Goal: Task Accomplishment & Management: Complete application form

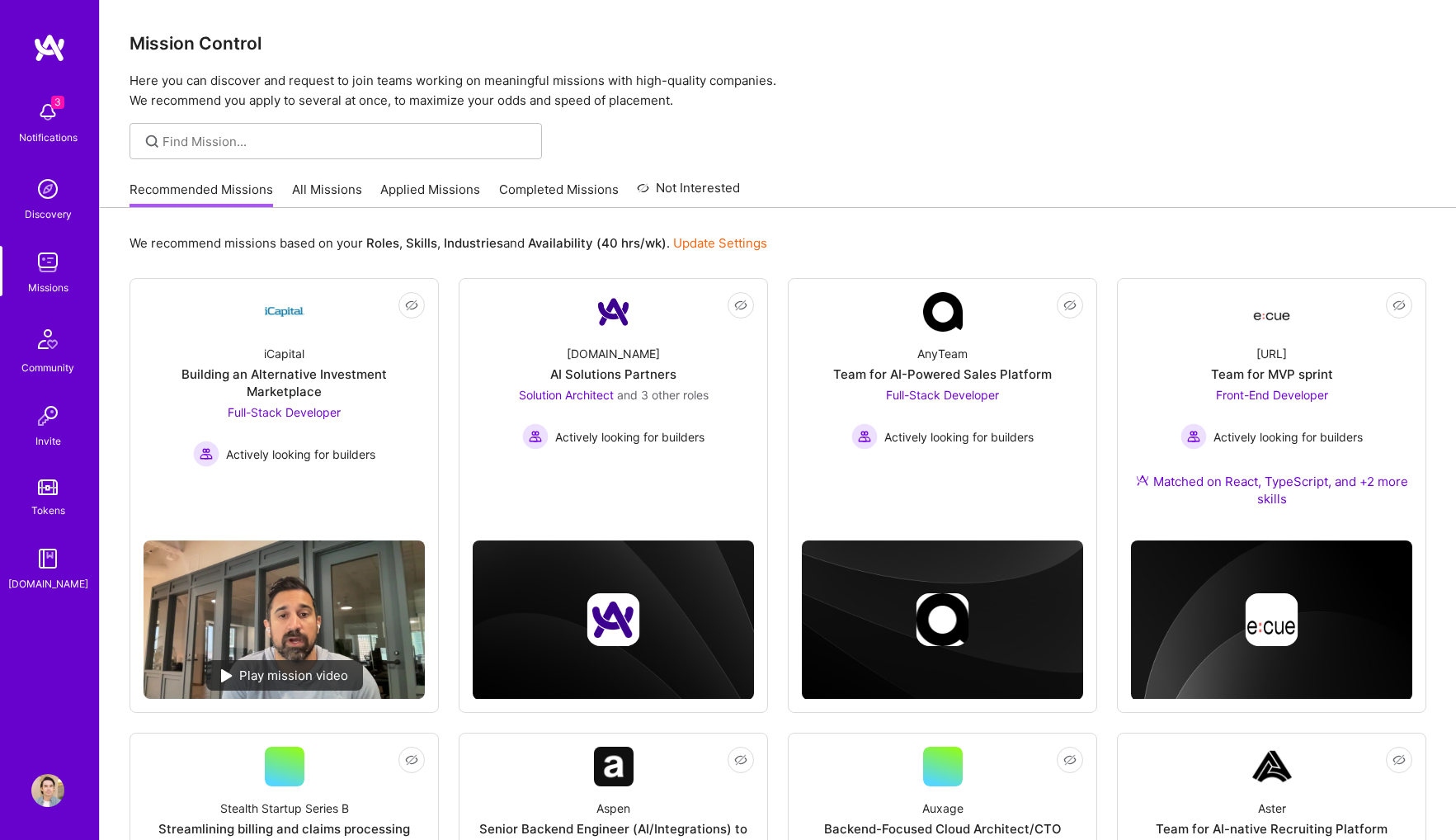
click at [42, 812] on div "3 Notifications Discovery Missions Community Invite Tokens [DOMAIN_NAME] Profile" at bounding box center [49, 420] width 99 height 840
click at [43, 800] on img at bounding box center [47, 790] width 33 height 33
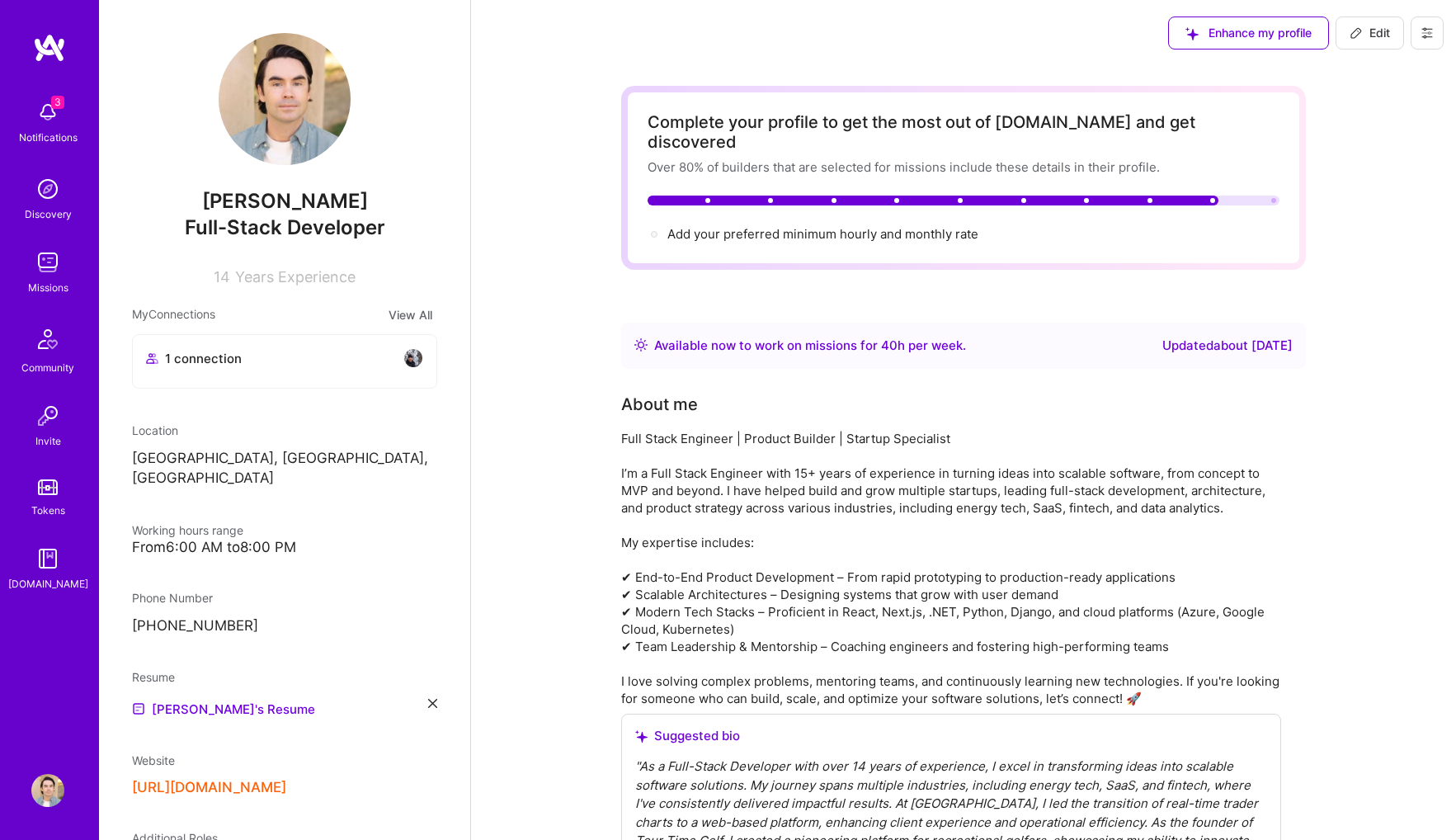
click at [47, 127] on img at bounding box center [47, 112] width 33 height 33
click at [61, 775] on img at bounding box center [47, 790] width 33 height 33
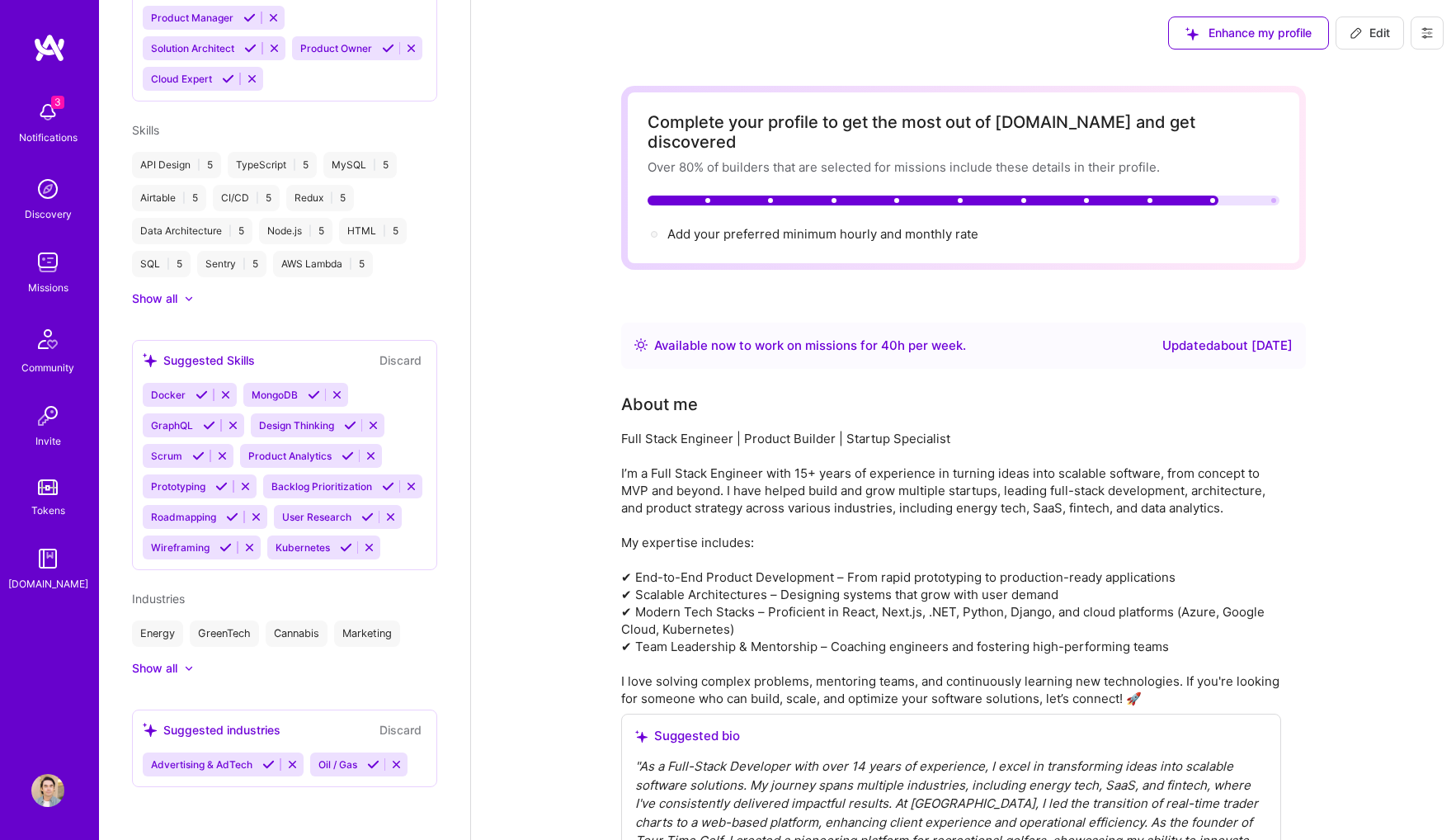
scroll to position [1030, 0]
click at [62, 789] on img at bounding box center [47, 790] width 33 height 33
click at [51, 792] on img at bounding box center [47, 790] width 33 height 33
click at [1421, 32] on icon at bounding box center [1426, 33] width 13 height 13
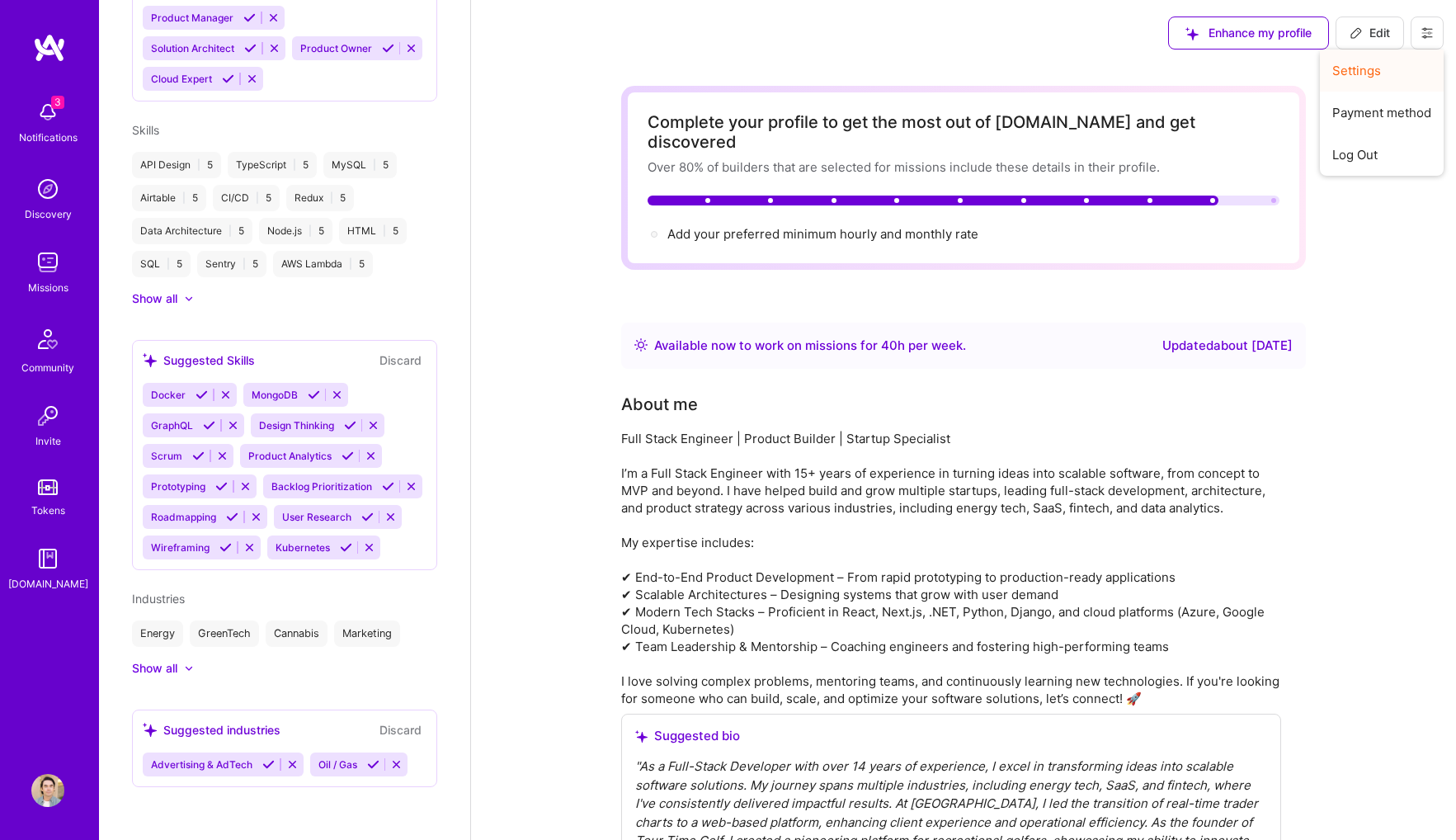
click at [1381, 57] on button "Settings" at bounding box center [1381, 70] width 123 height 42
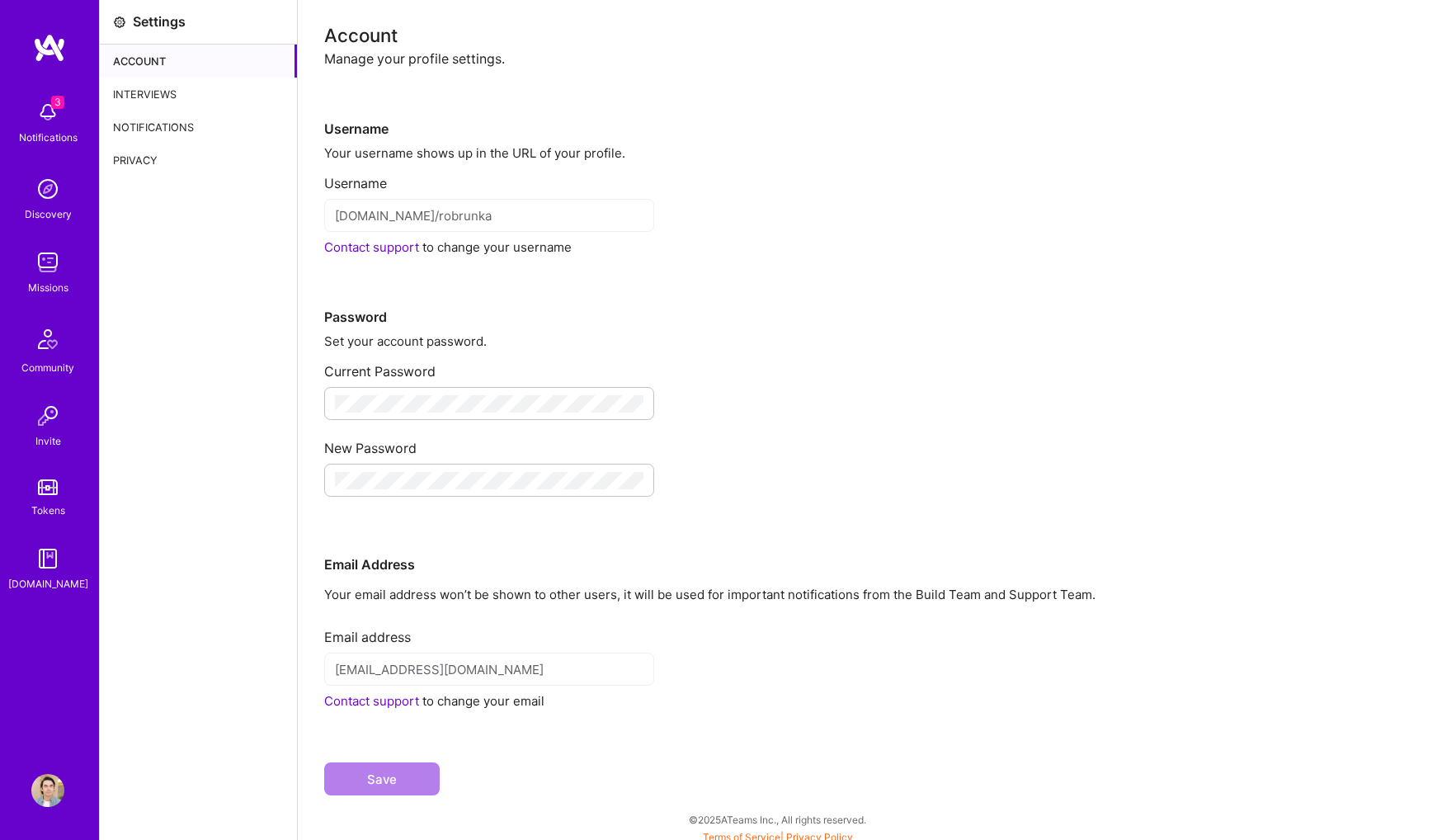
click at [191, 118] on div "Notifications" at bounding box center [199, 127] width 197 height 33
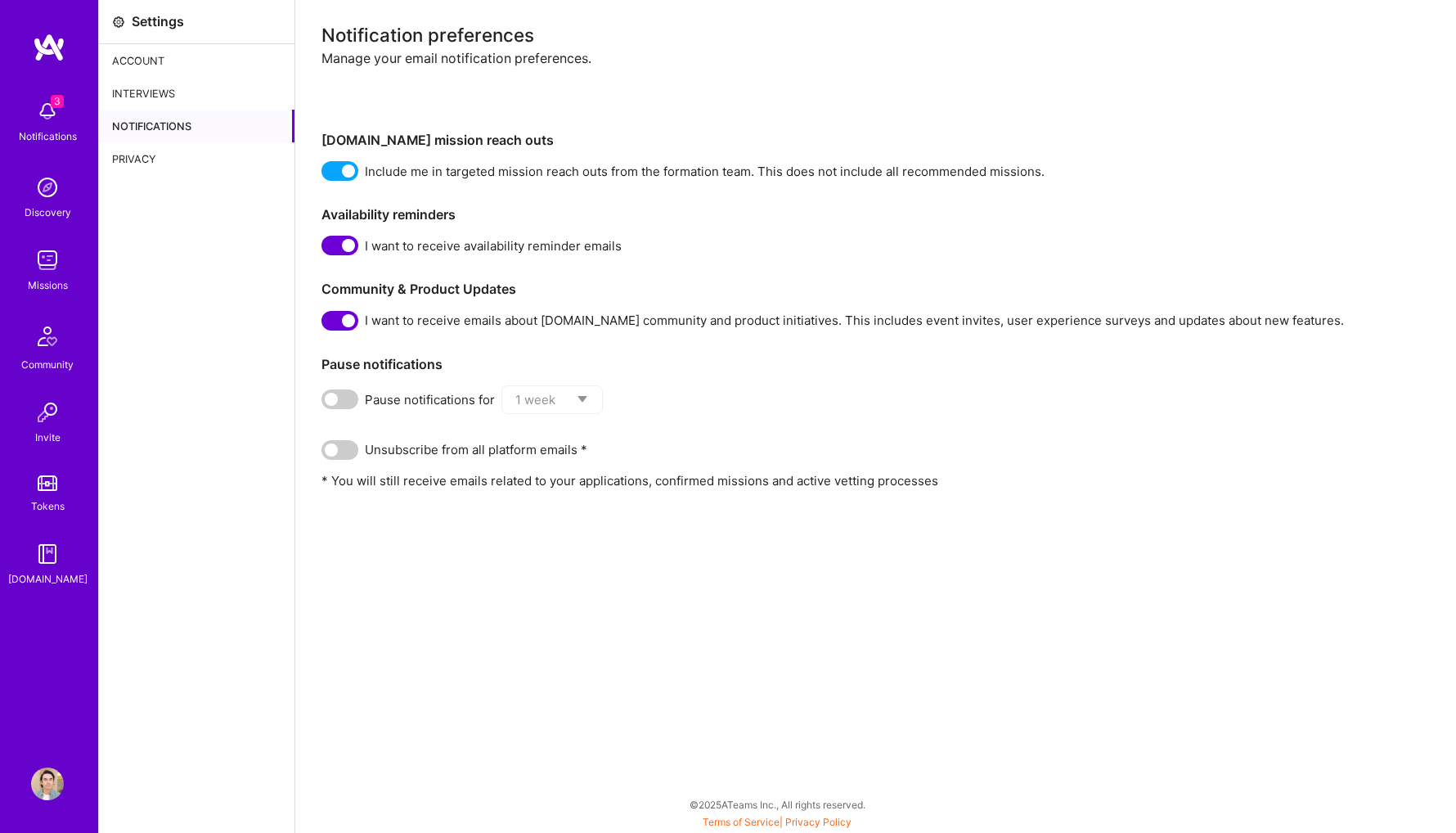
click at [189, 146] on div "Privacy" at bounding box center [197, 158] width 195 height 33
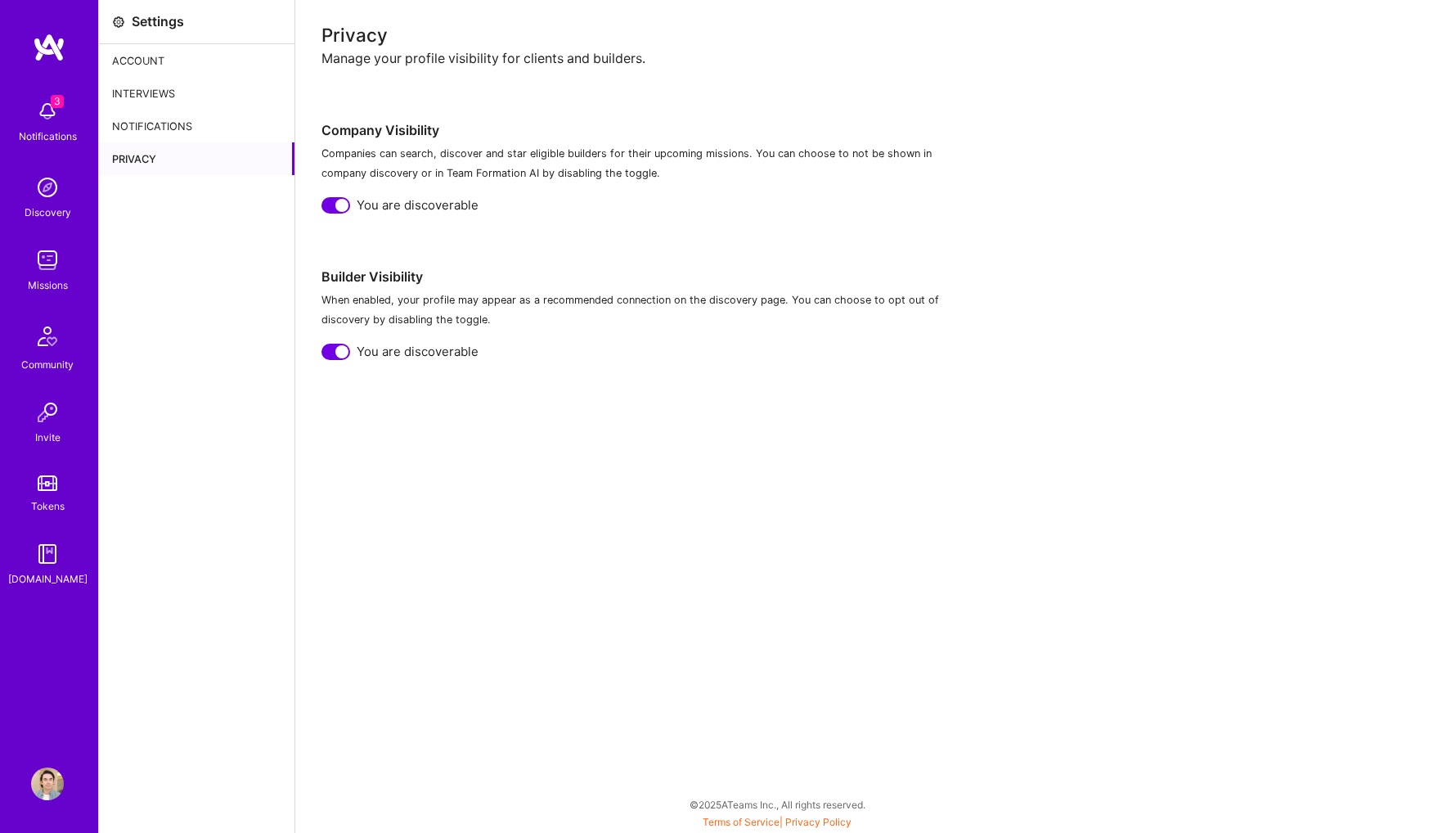
click at [192, 77] on div "Interviews" at bounding box center [197, 93] width 195 height 33
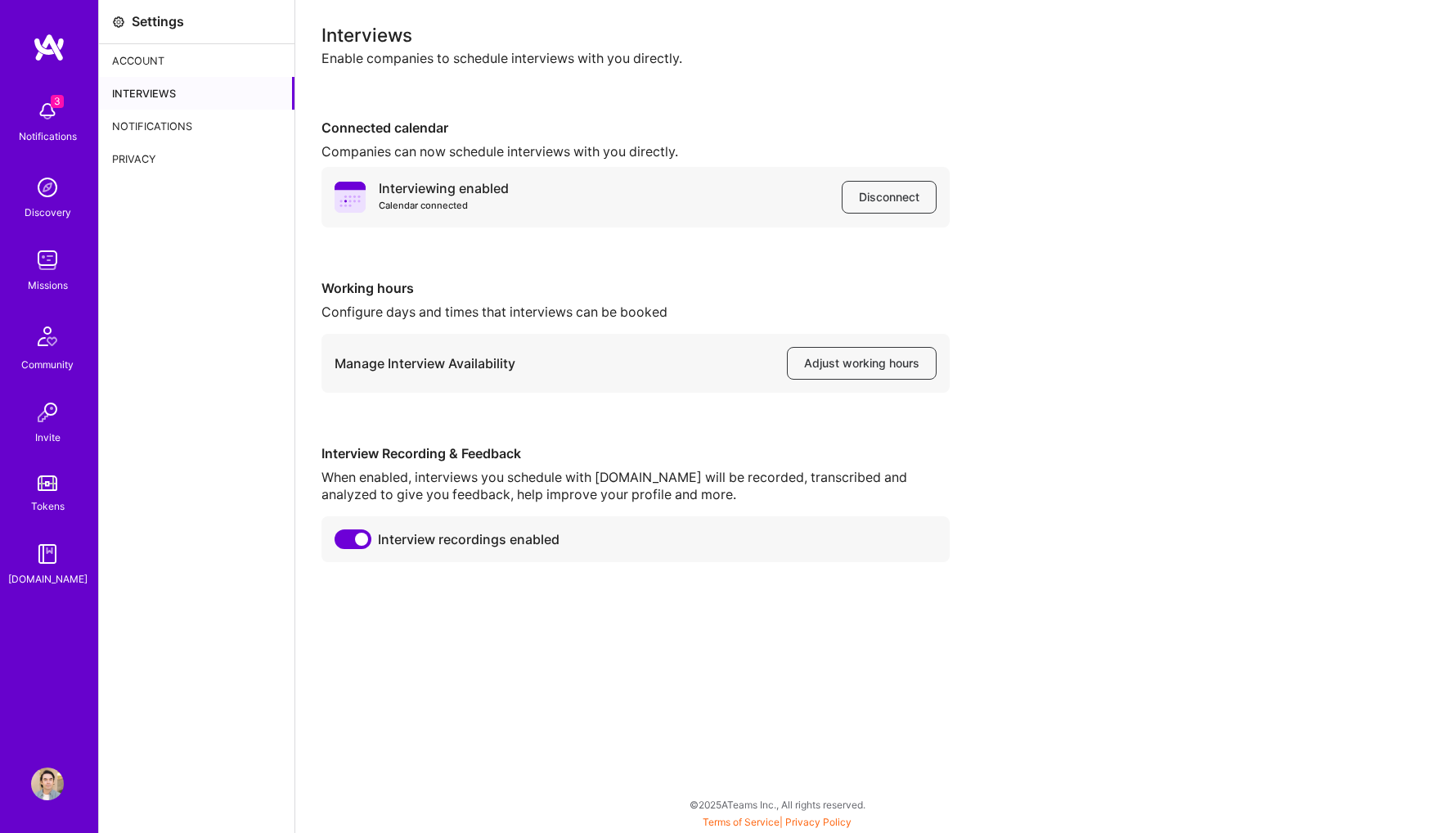
click at [198, 63] on div "Account" at bounding box center [197, 61] width 195 height 33
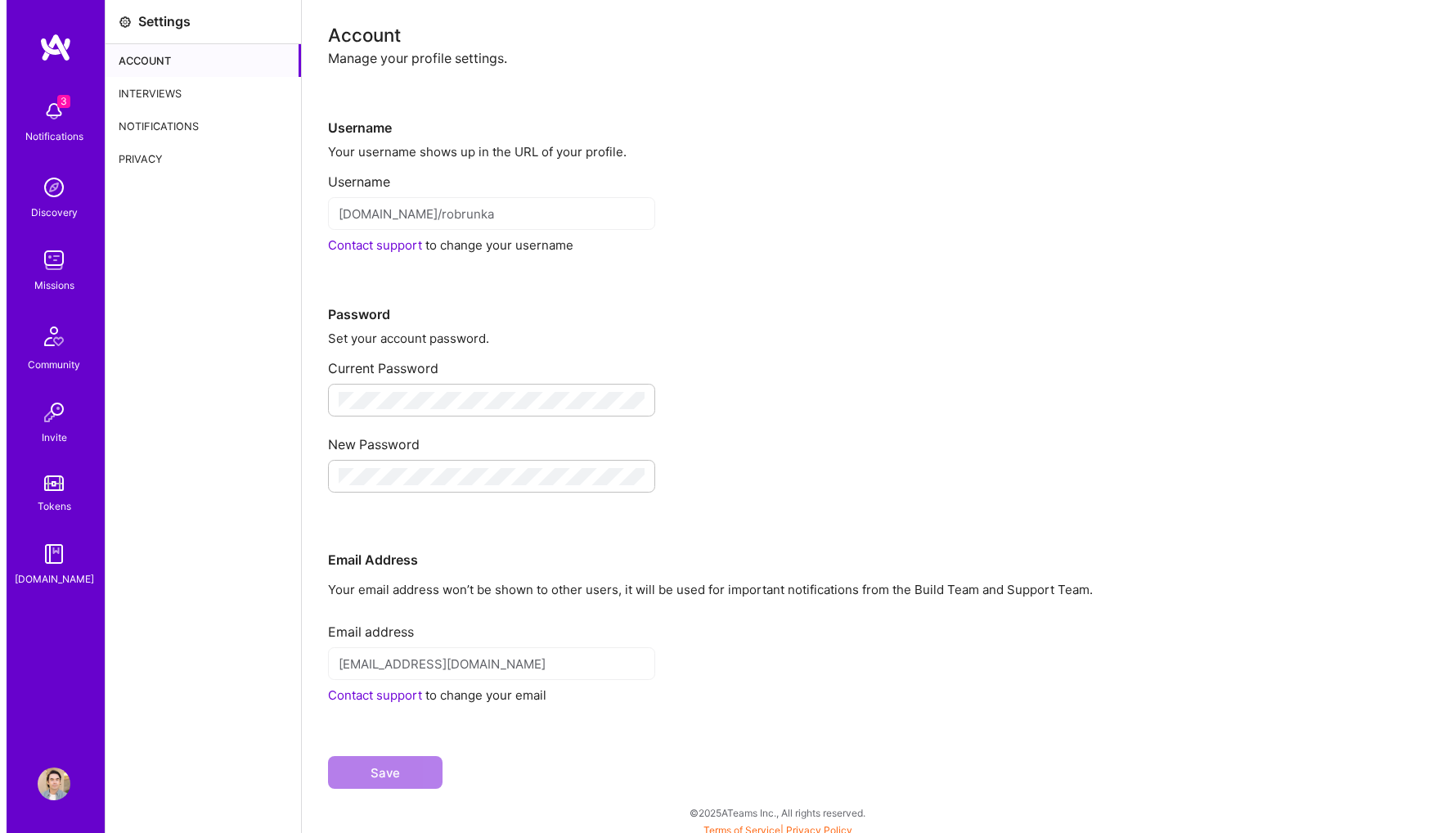
scroll to position [9, 0]
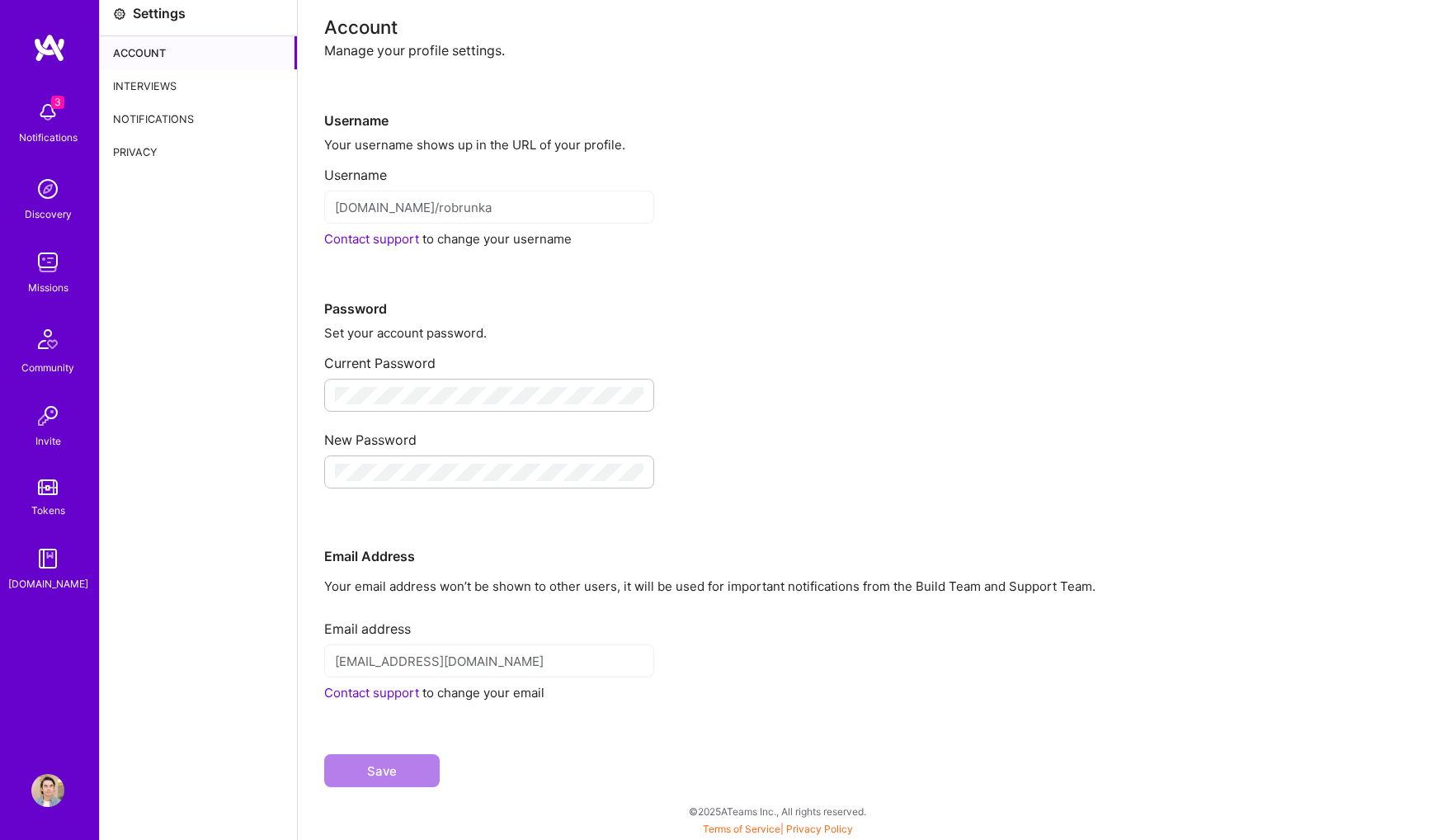
click at [482, 651] on div "[EMAIL_ADDRESS][DOMAIN_NAME]" at bounding box center [489, 660] width 330 height 33
click at [373, 696] on link "Contact support" at bounding box center [372, 692] width 95 height 16
click at [398, 695] on link "Contact support" at bounding box center [372, 692] width 95 height 16
click at [52, 122] on img at bounding box center [47, 112] width 33 height 33
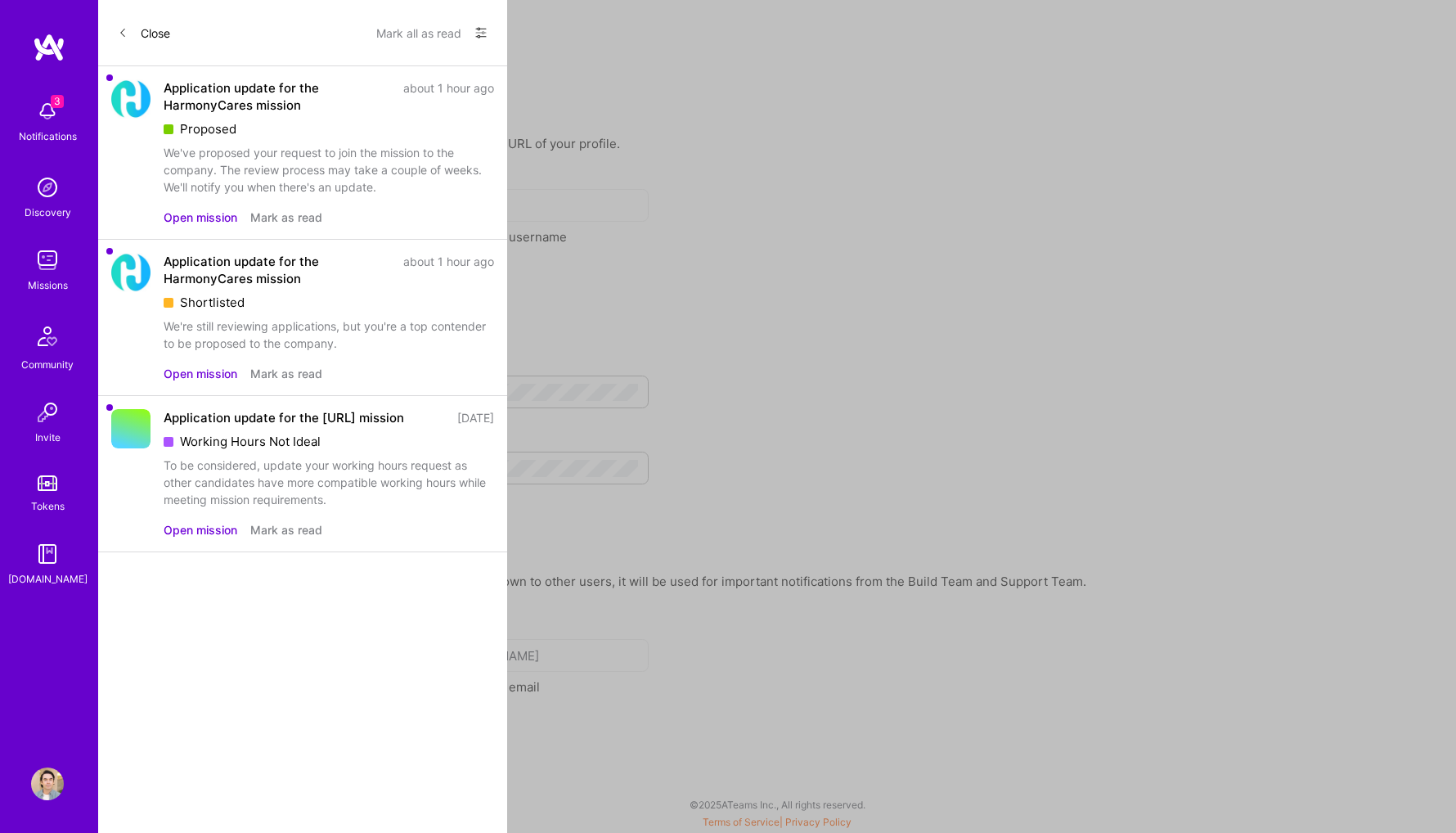
click at [213, 86] on div "Application update for the HarmonyCares mission" at bounding box center [278, 97] width 230 height 34
click at [197, 212] on button "Open mission" at bounding box center [200, 217] width 74 height 17
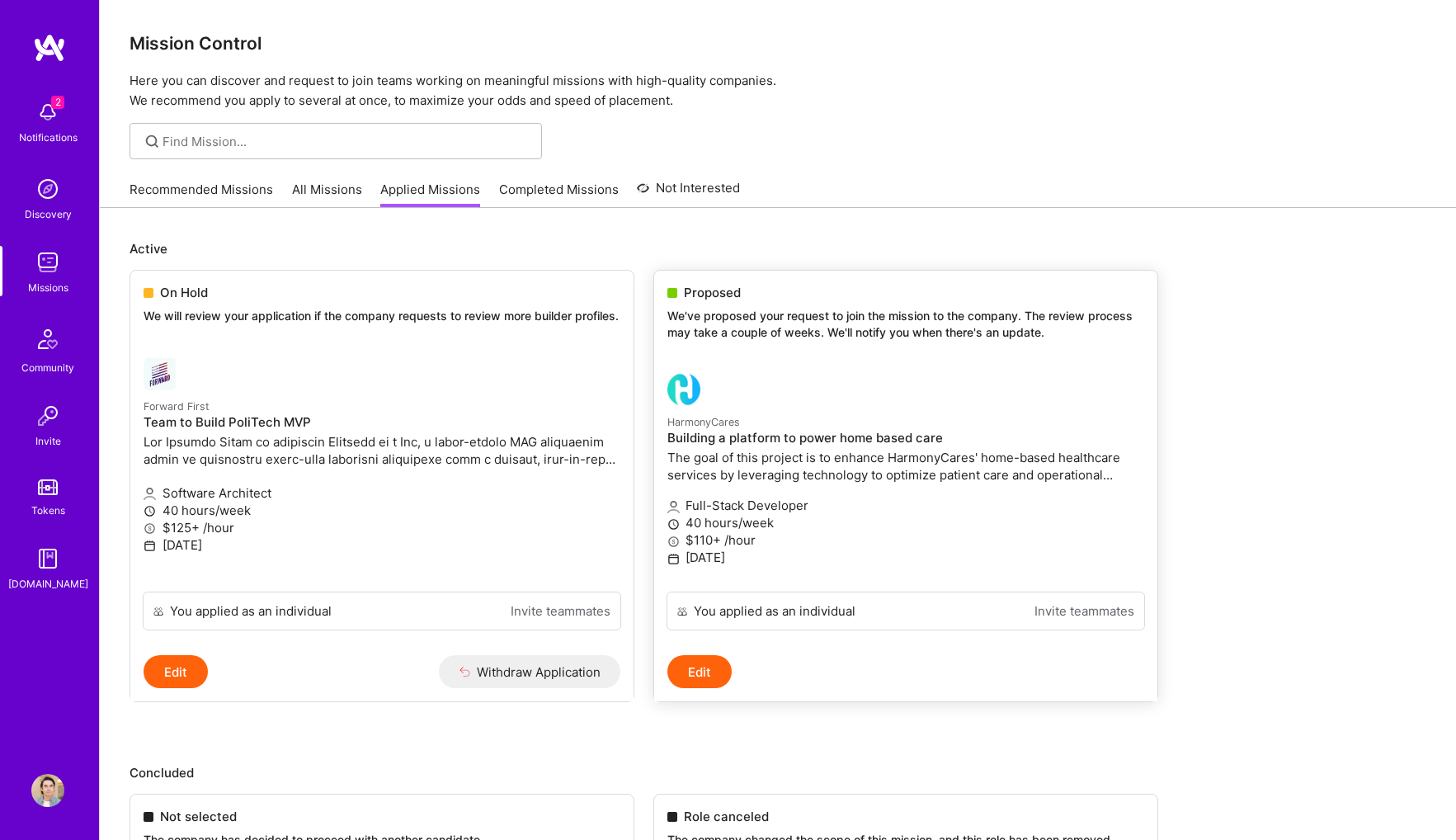
click at [879, 373] on div at bounding box center [826, 389] width 318 height 33
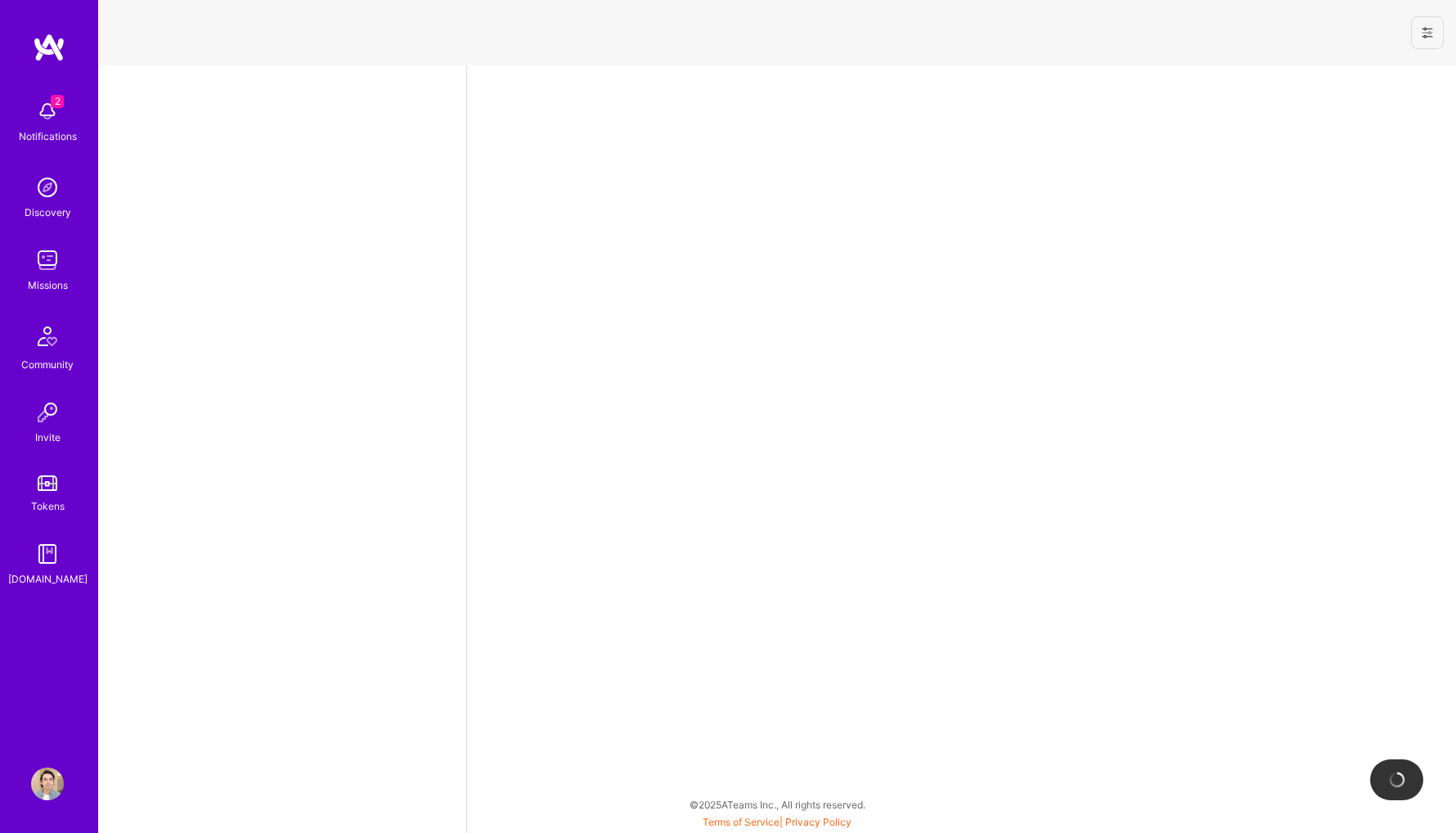
select select "CA"
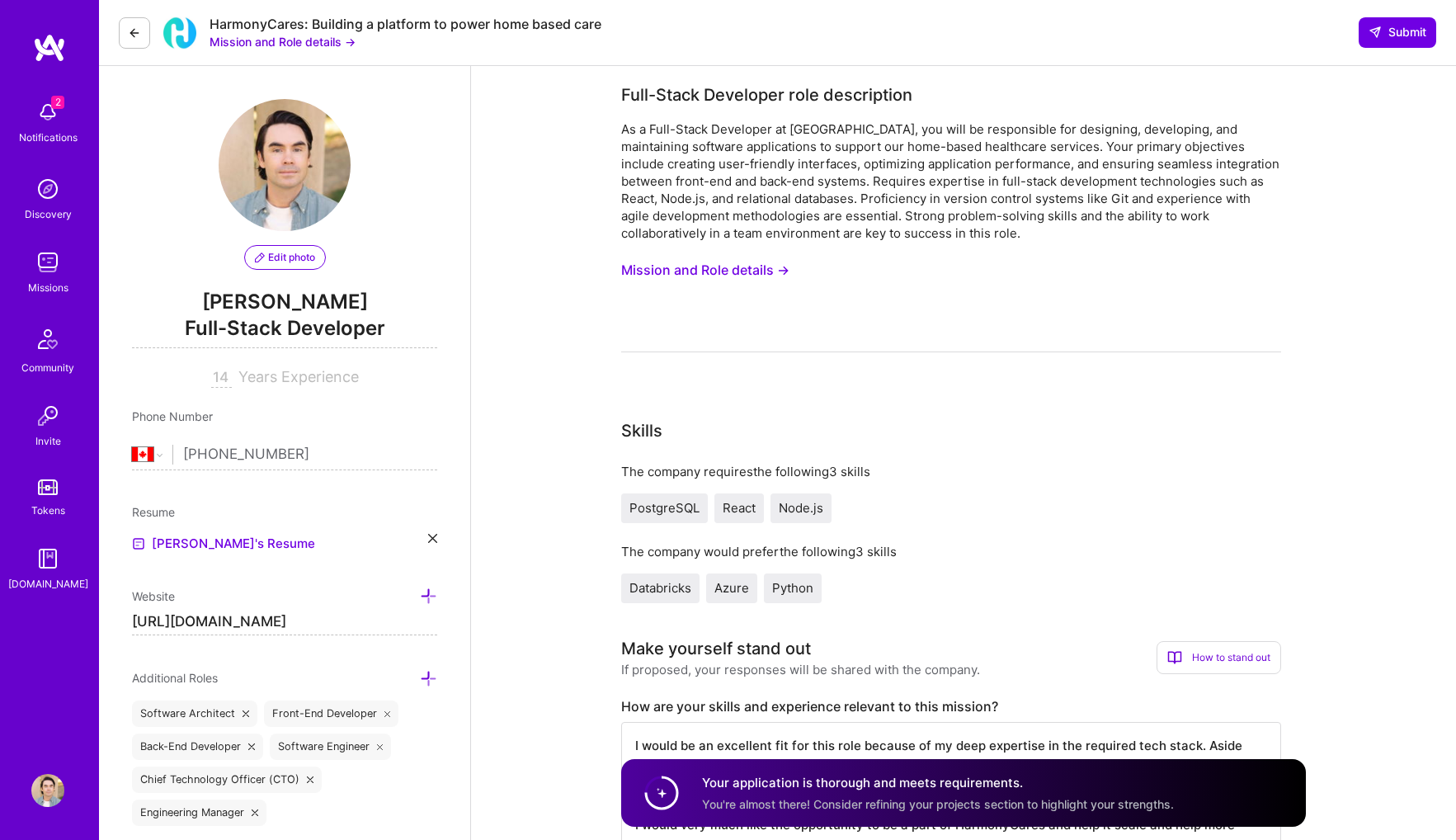
click at [755, 269] on button "Mission and Role details →" at bounding box center [705, 269] width 168 height 30
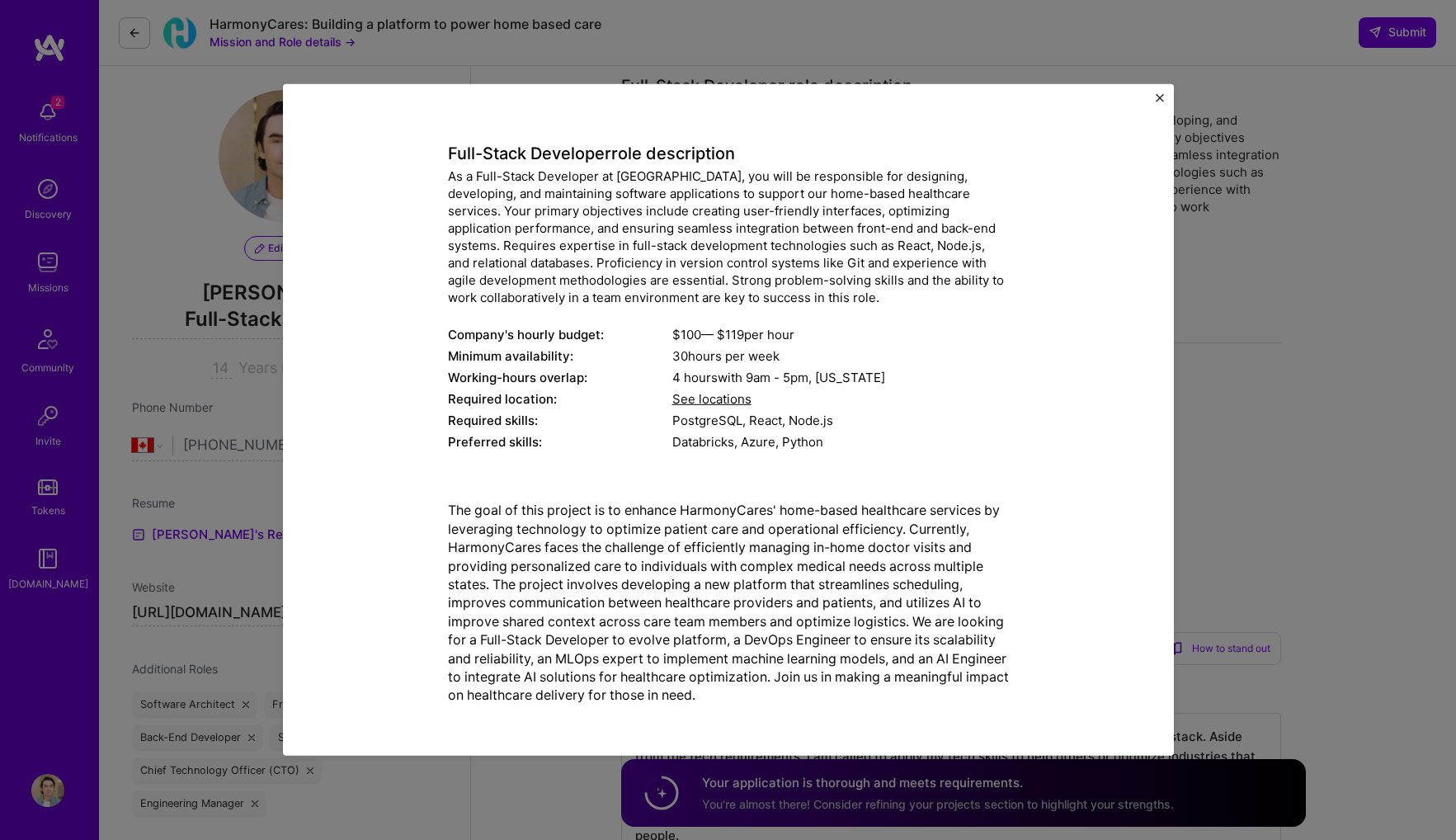
scroll to position [9, 0]
drag, startPoint x: 41, startPoint y: 138, endPoint x: 54, endPoint y: 138, distance: 13.0
click at [42, 138] on div "Mission Description and Role Details Full-Stack Developer role description As a…" at bounding box center [728, 420] width 1456 height 840
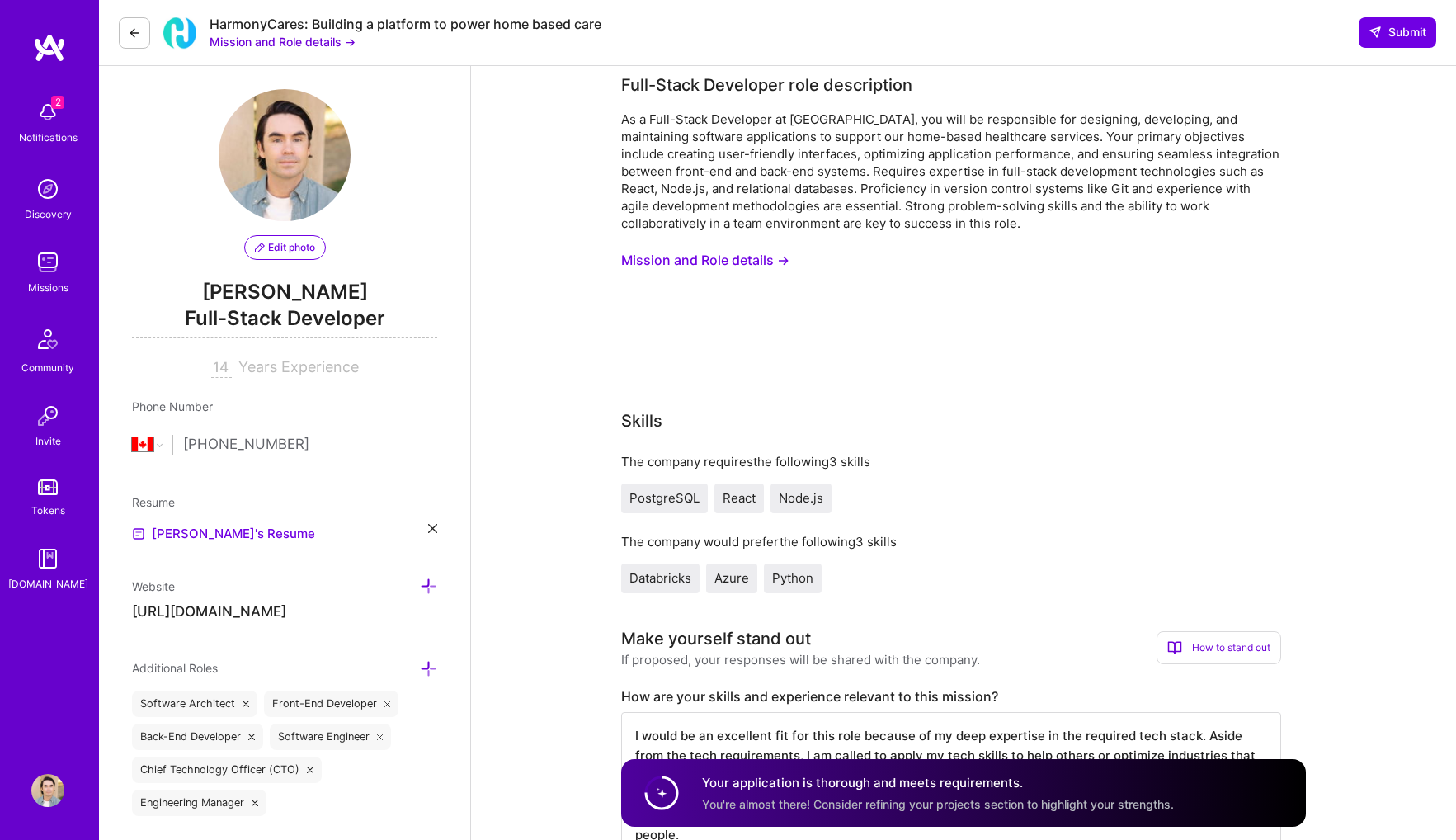
click at [54, 132] on div "Notifications" at bounding box center [48, 137] width 59 height 17
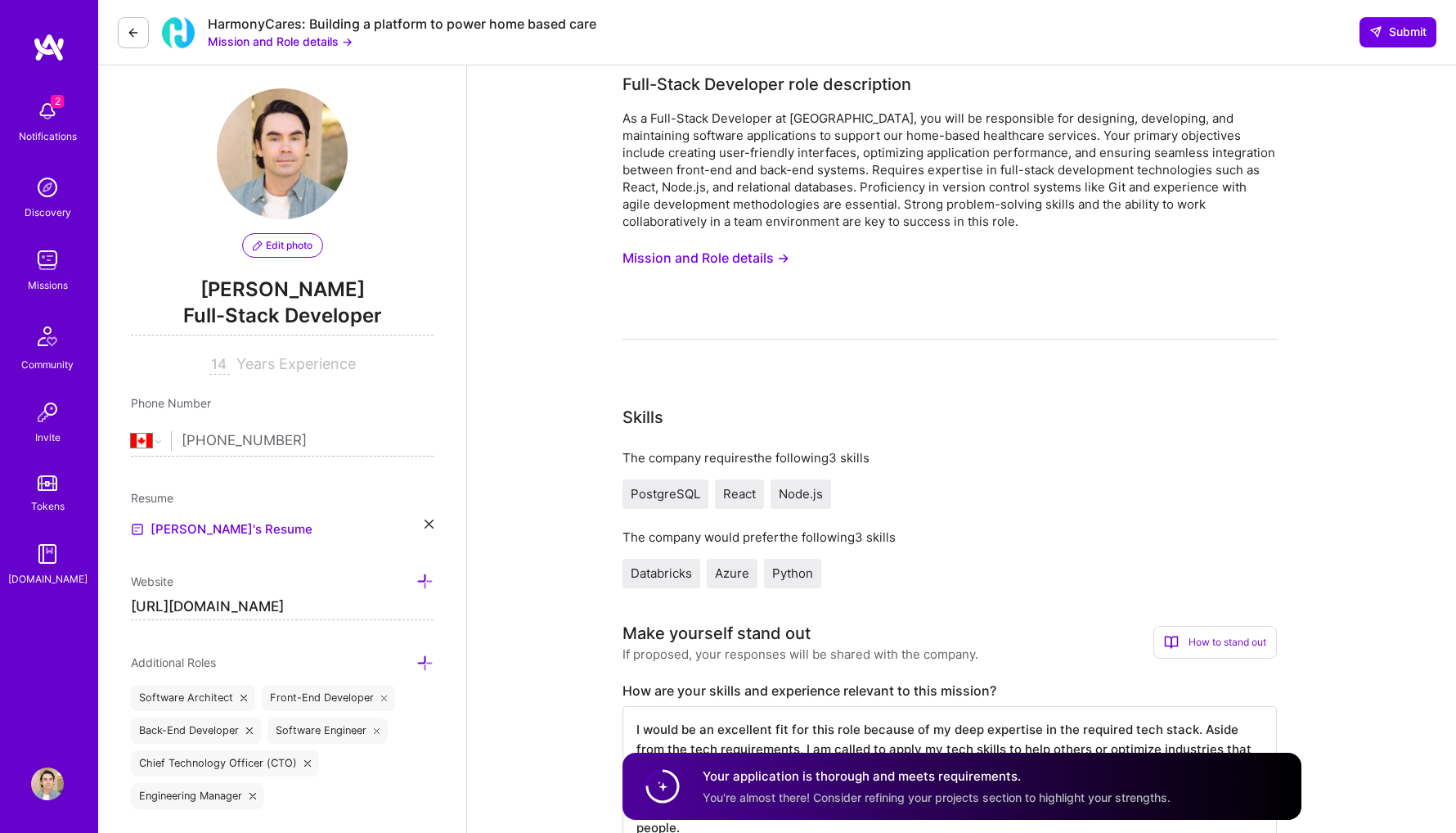
click at [46, 198] on img at bounding box center [47, 187] width 33 height 33
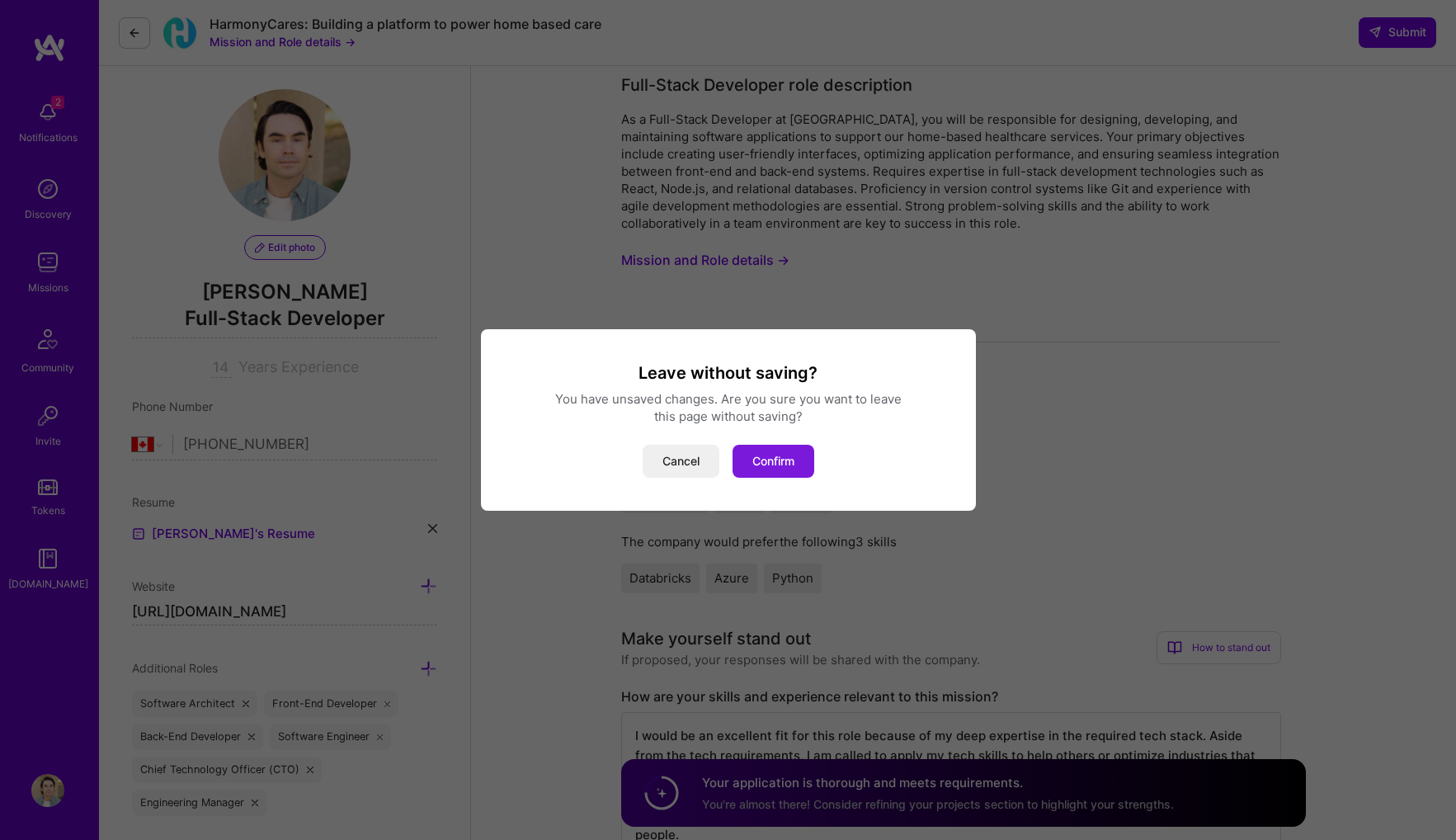
click at [779, 455] on button "Confirm" at bounding box center [773, 461] width 82 height 33
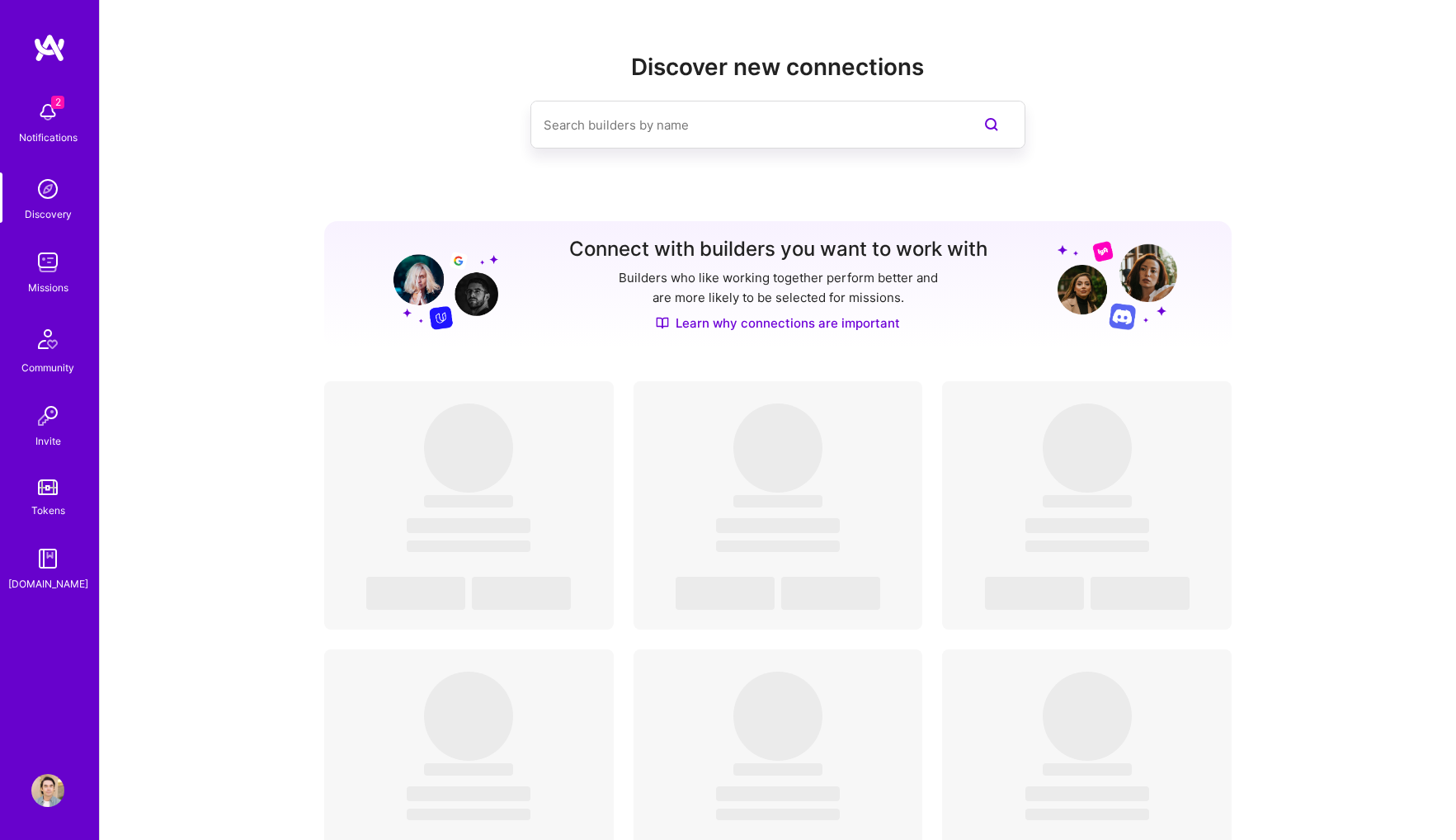
click at [56, 52] on img at bounding box center [49, 47] width 33 height 29
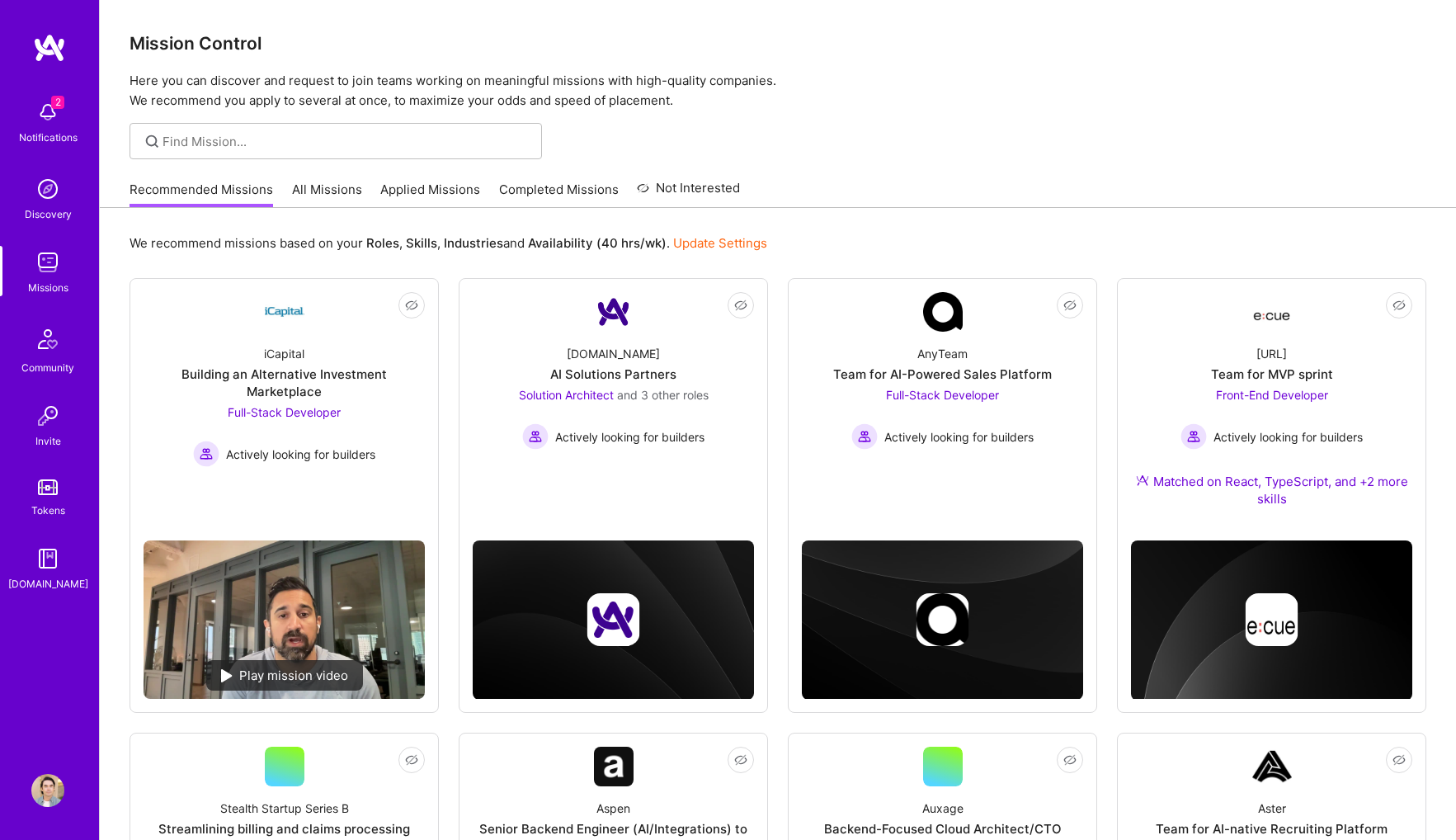
click at [337, 193] on link "All Missions" at bounding box center [326, 194] width 70 height 28
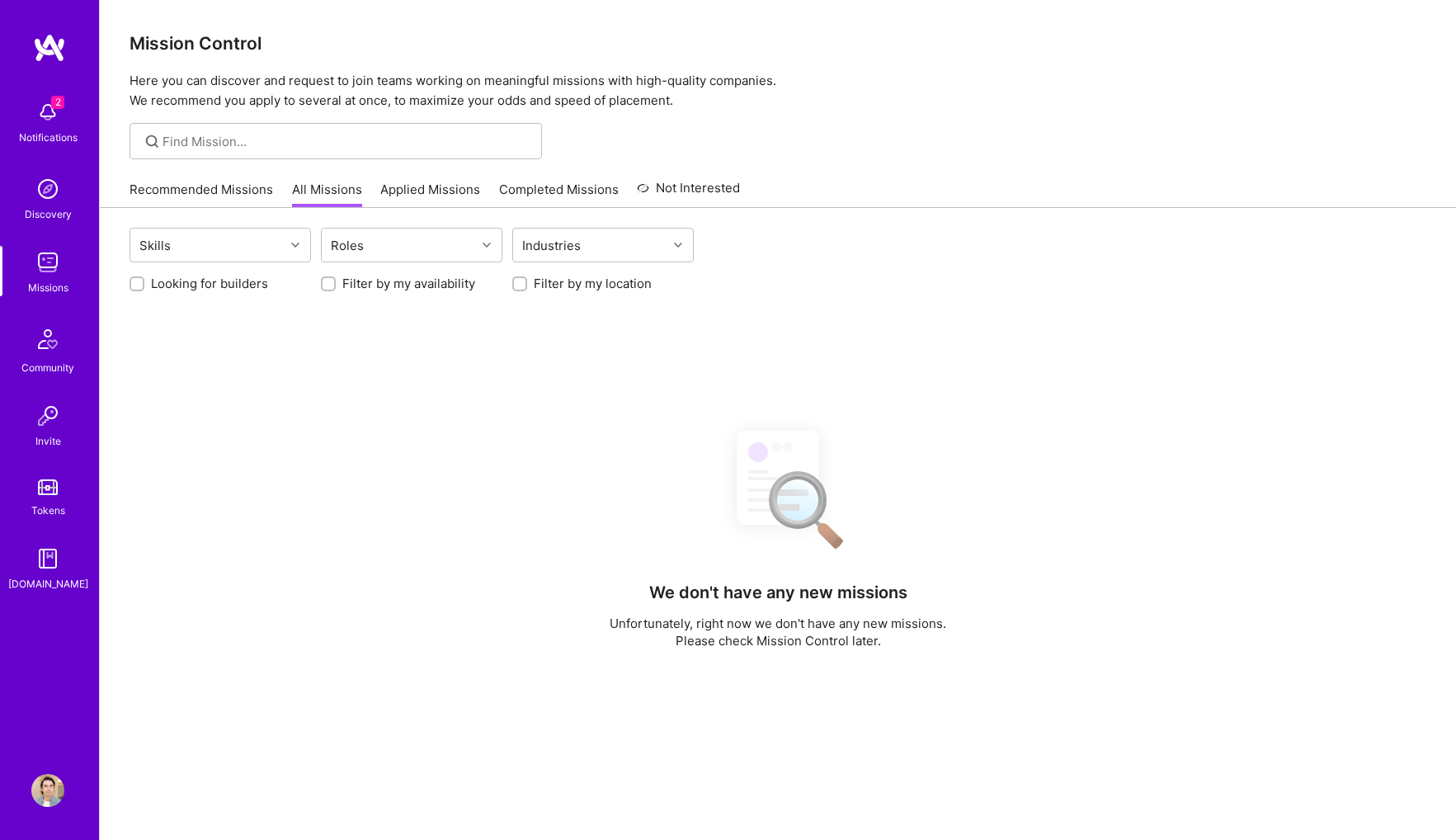
click at [173, 288] on label "Looking for builders" at bounding box center [210, 283] width 117 height 17
click at [144, 288] on input "Looking for builders" at bounding box center [138, 284] width 11 height 11
checkbox input "true"
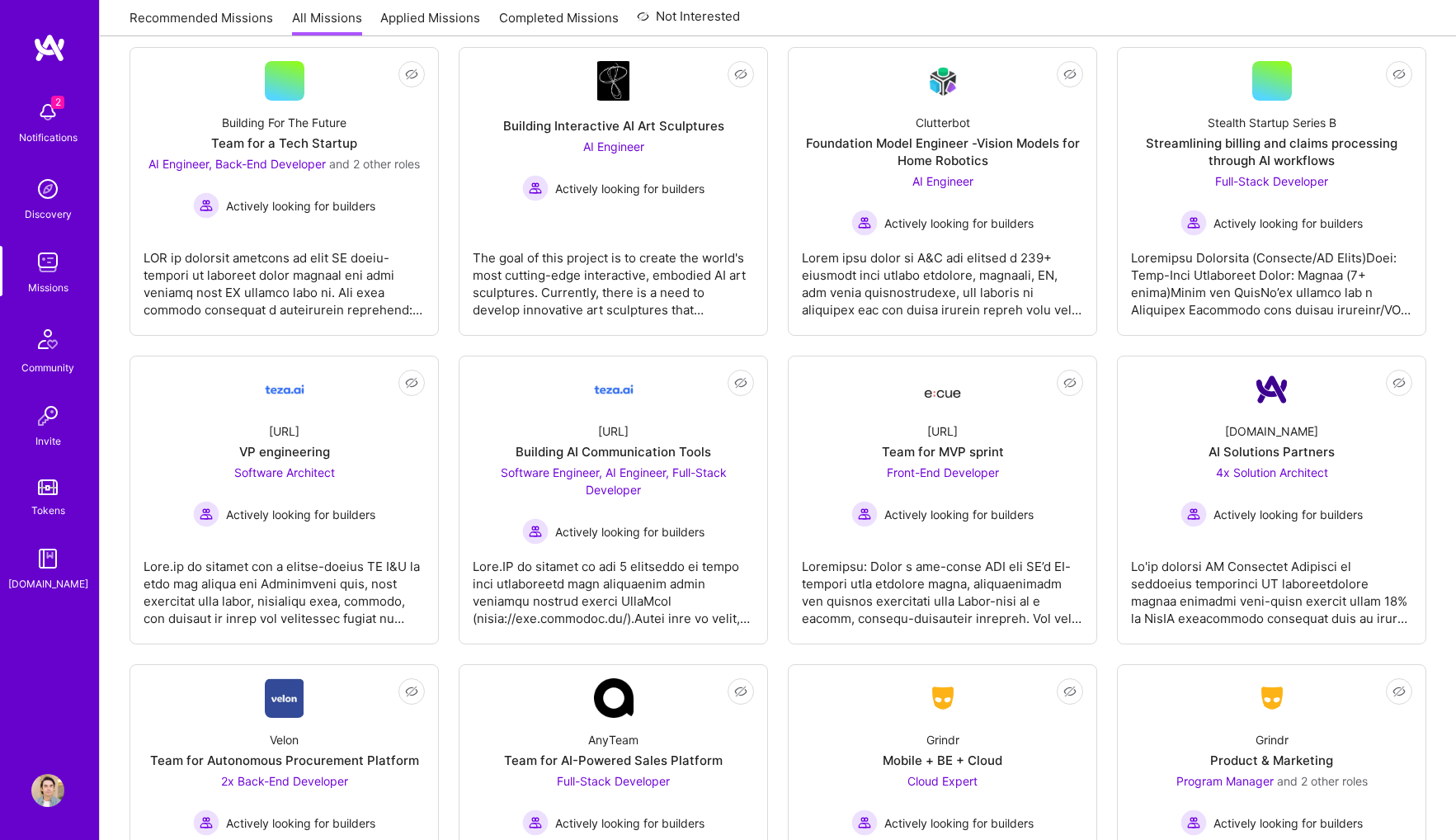
scroll to position [868, 0]
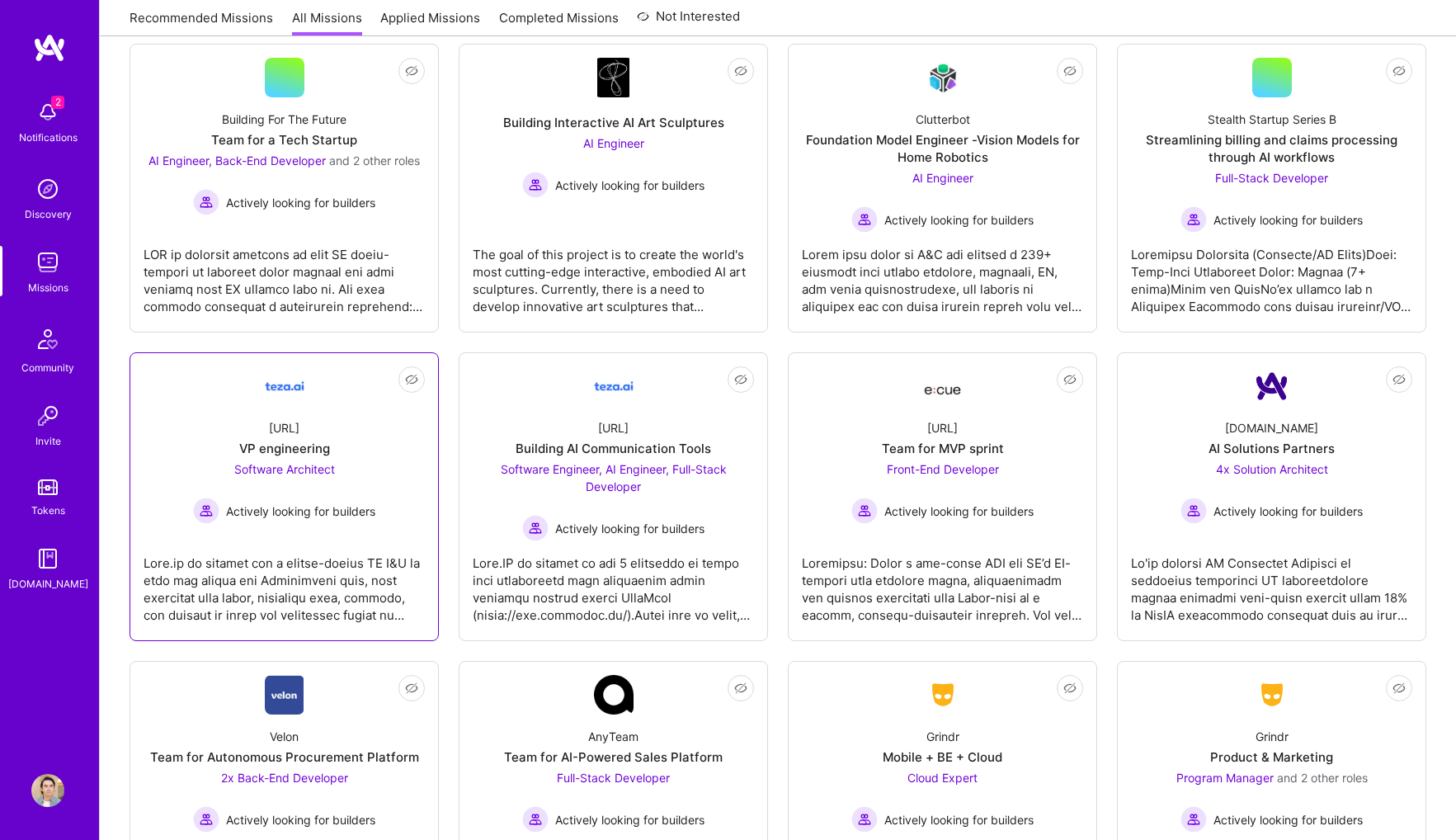
click at [287, 595] on div at bounding box center [284, 583] width 281 height 83
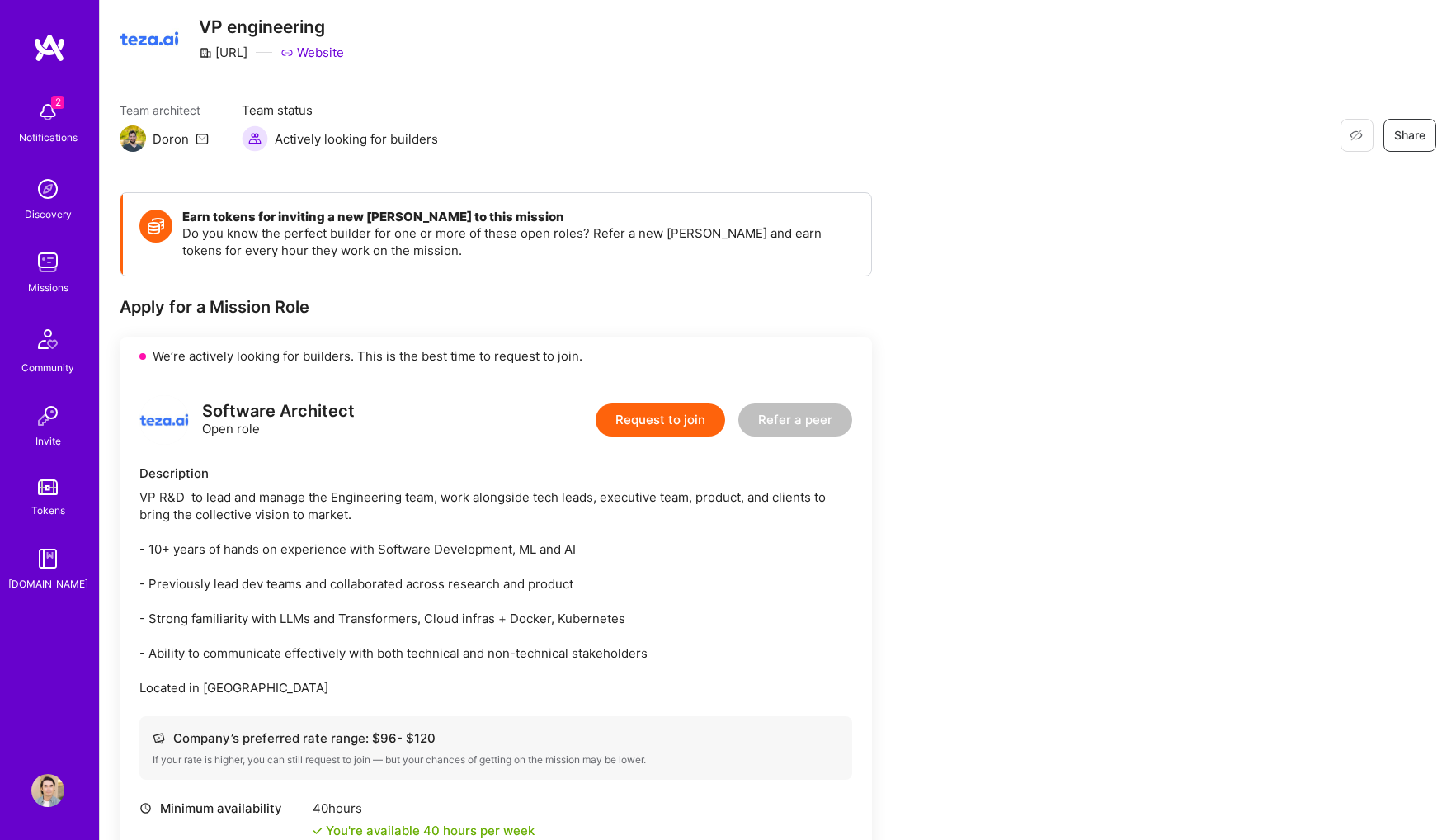
scroll to position [52, 0]
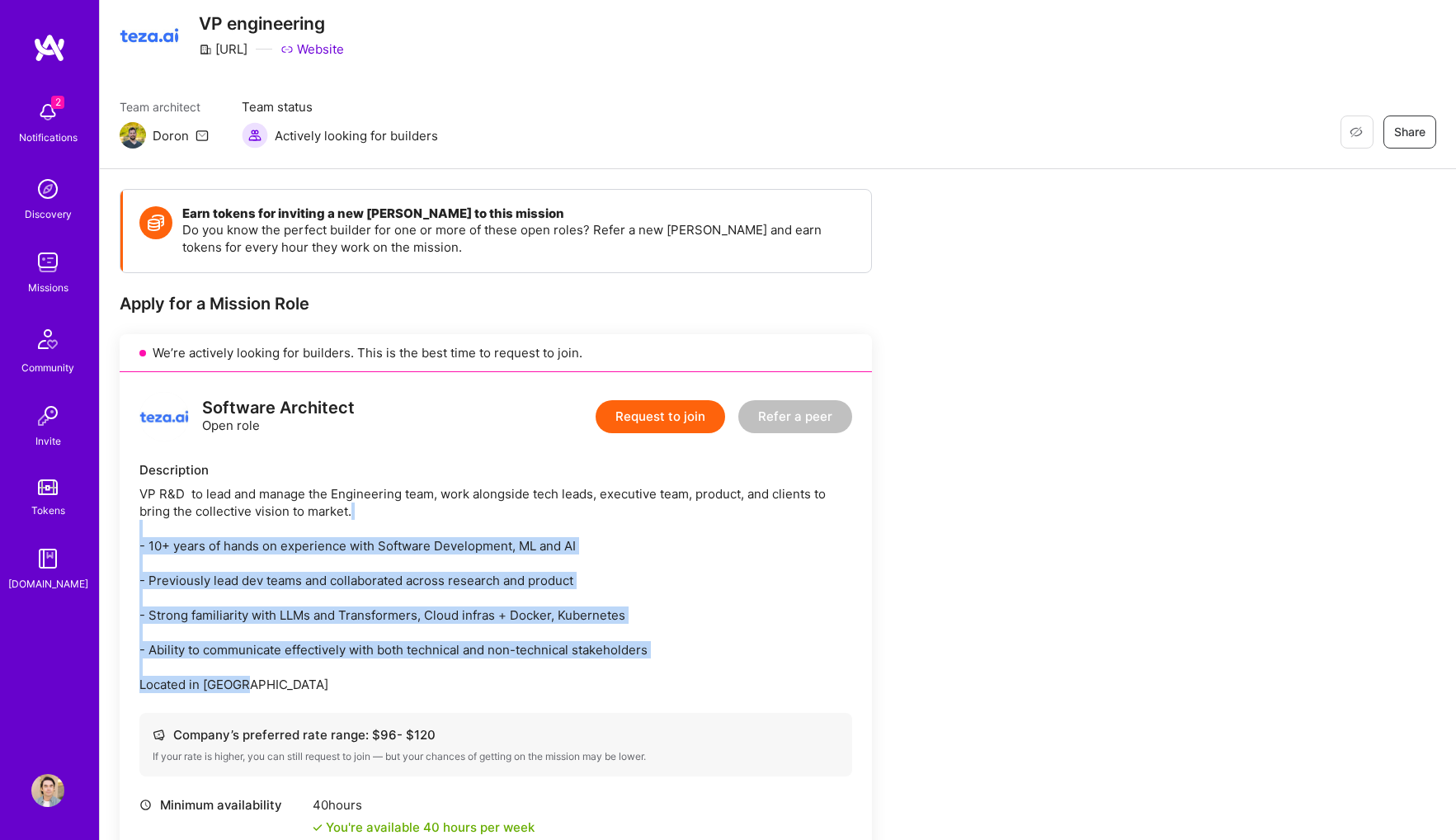
drag, startPoint x: 470, startPoint y: 507, endPoint x: 810, endPoint y: 676, distance: 379.7
click at [810, 676] on div "VP R&D to lead and manage the Engineering team, work alongside tech leads, exec…" at bounding box center [495, 589] width 713 height 208
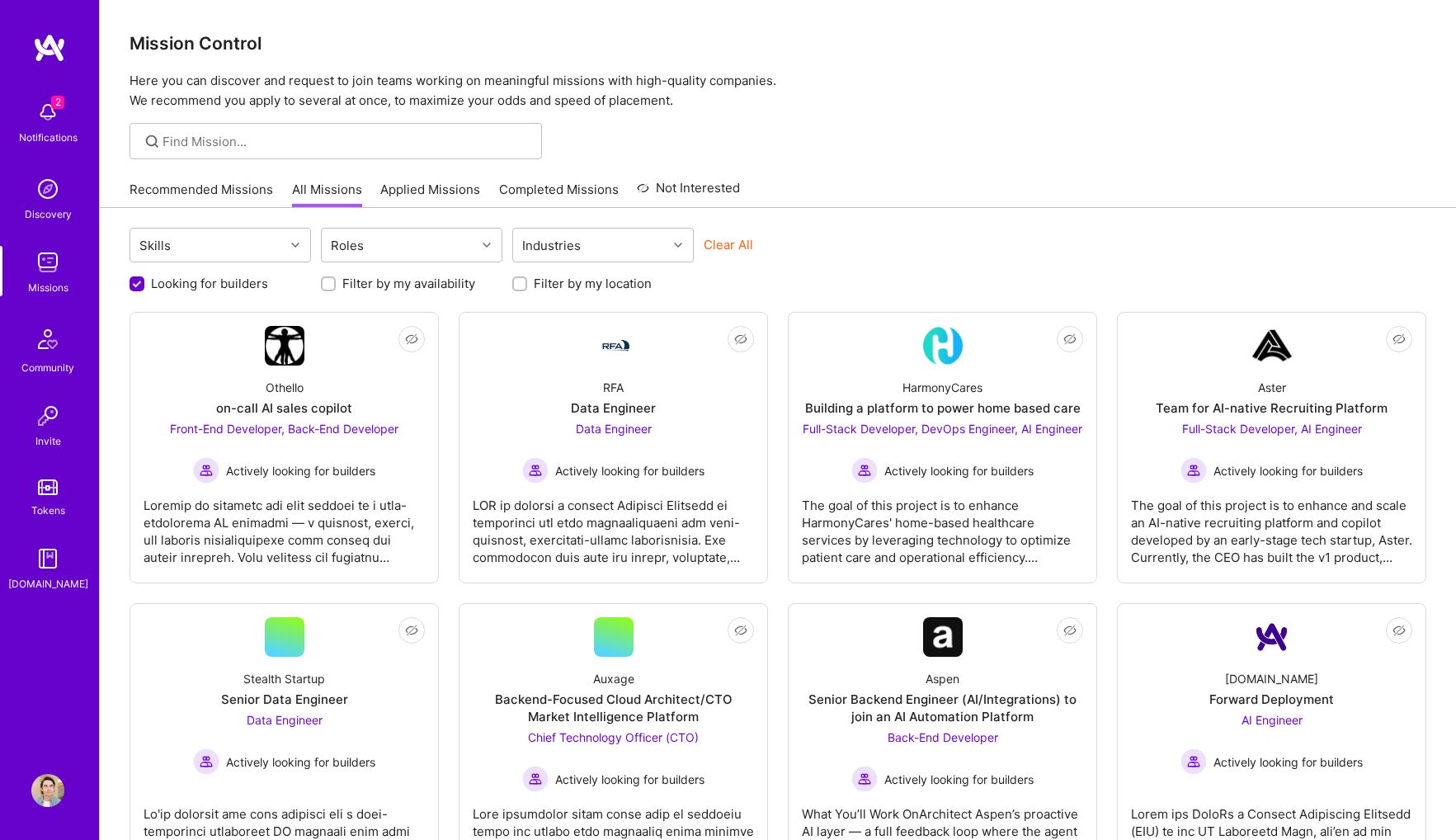
click at [226, 179] on div "Recommended Missions All Missions Applied Missions Completed Missions Not Inter…" at bounding box center [434, 189] width 610 height 35
click at [214, 199] on link "Recommended Missions" at bounding box center [201, 194] width 143 height 28
